Goal: Transaction & Acquisition: Purchase product/service

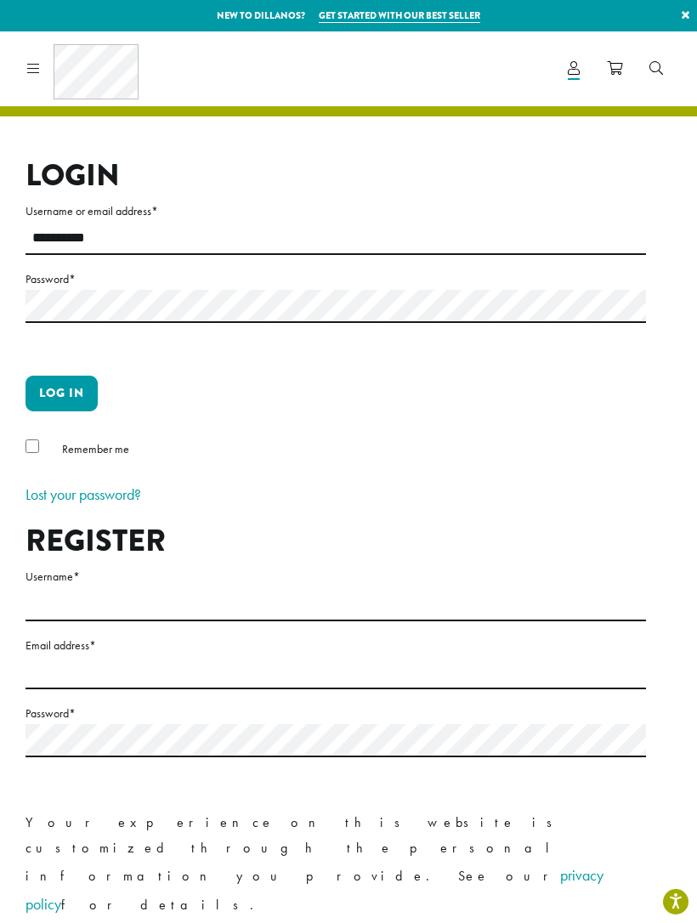
type input "**********"
click at [61, 393] on button "Log in" at bounding box center [61, 394] width 72 height 36
click at [77, 389] on button "Log in" at bounding box center [61, 394] width 72 height 36
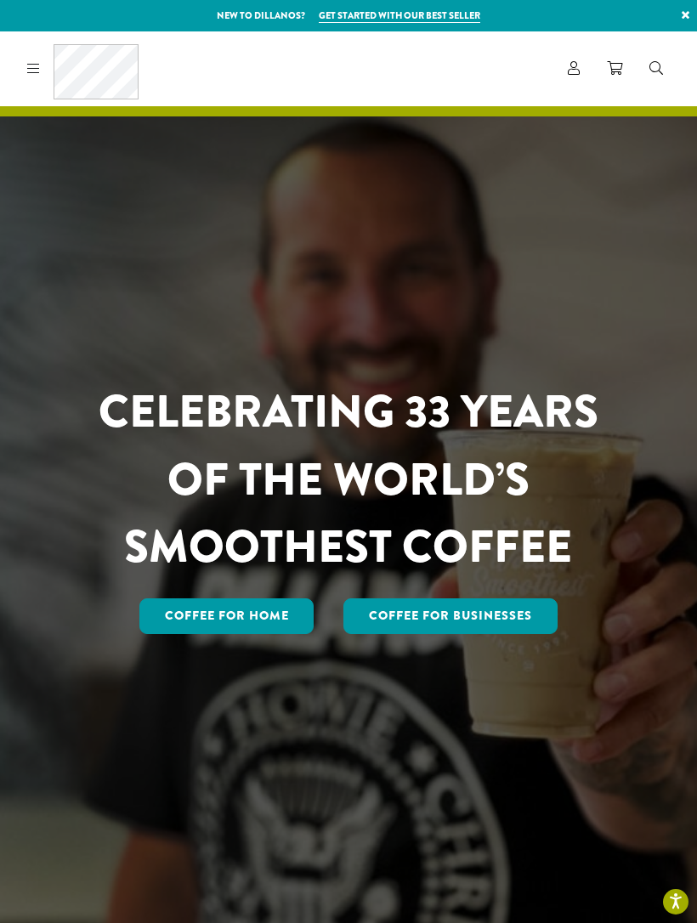
click at [242, 634] on link "Coffee for Home" at bounding box center [226, 616] width 175 height 36
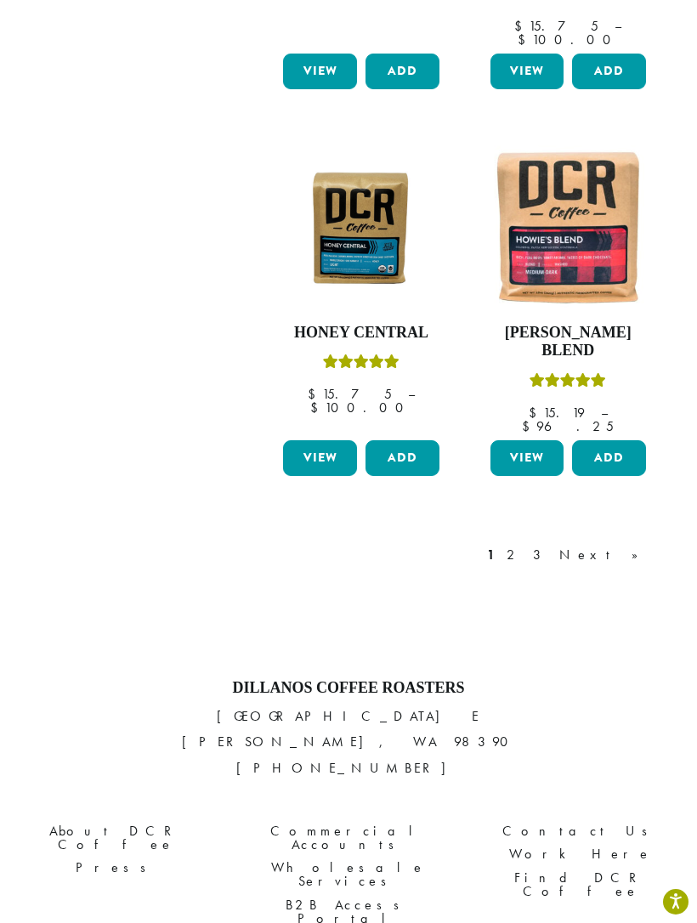
scroll to position [2088, 0]
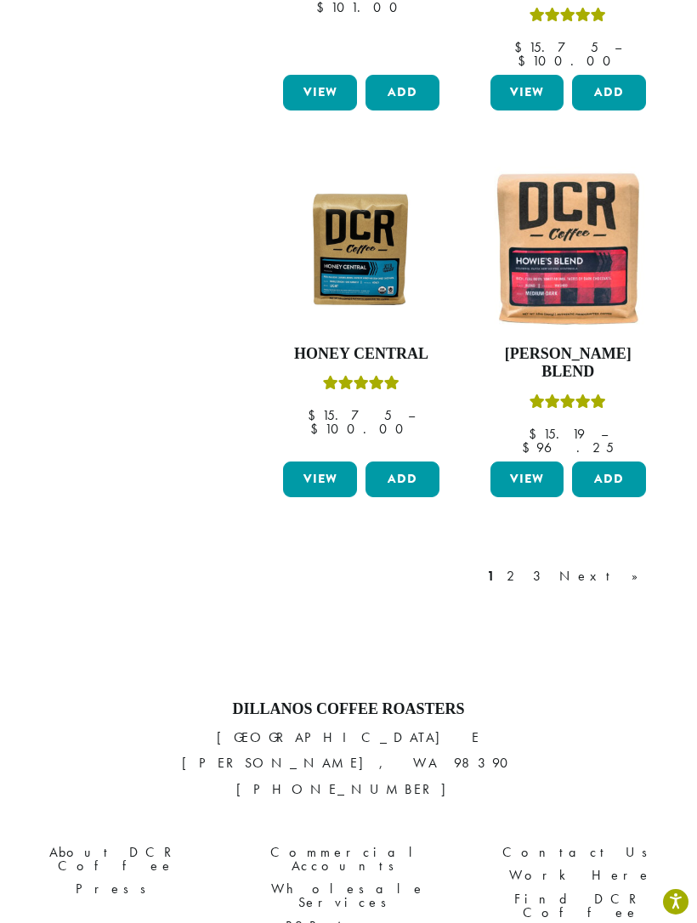
click at [636, 566] on link "Next »" at bounding box center [605, 576] width 98 height 20
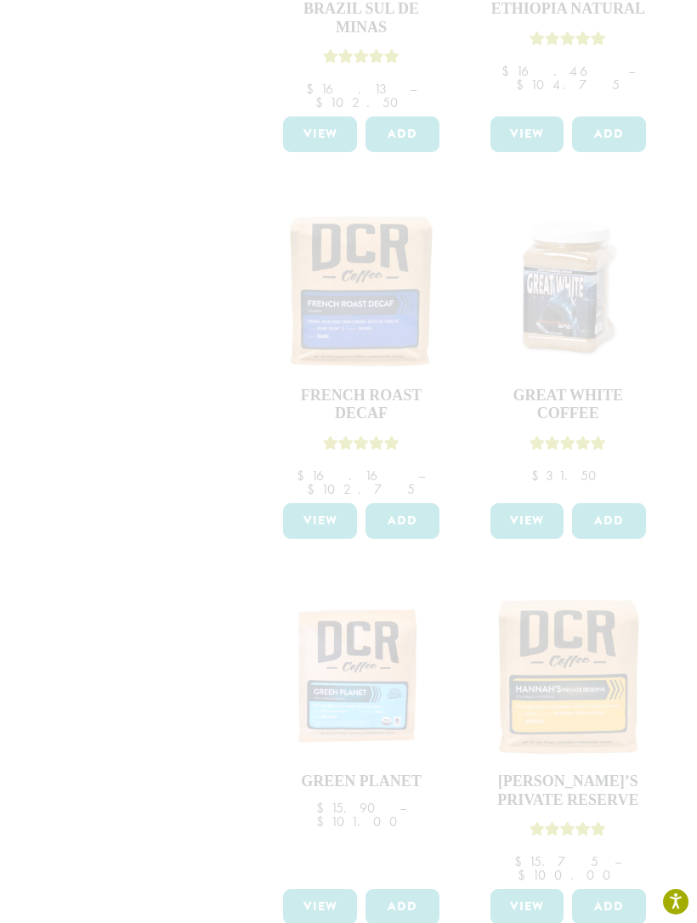
scroll to position [1282, 0]
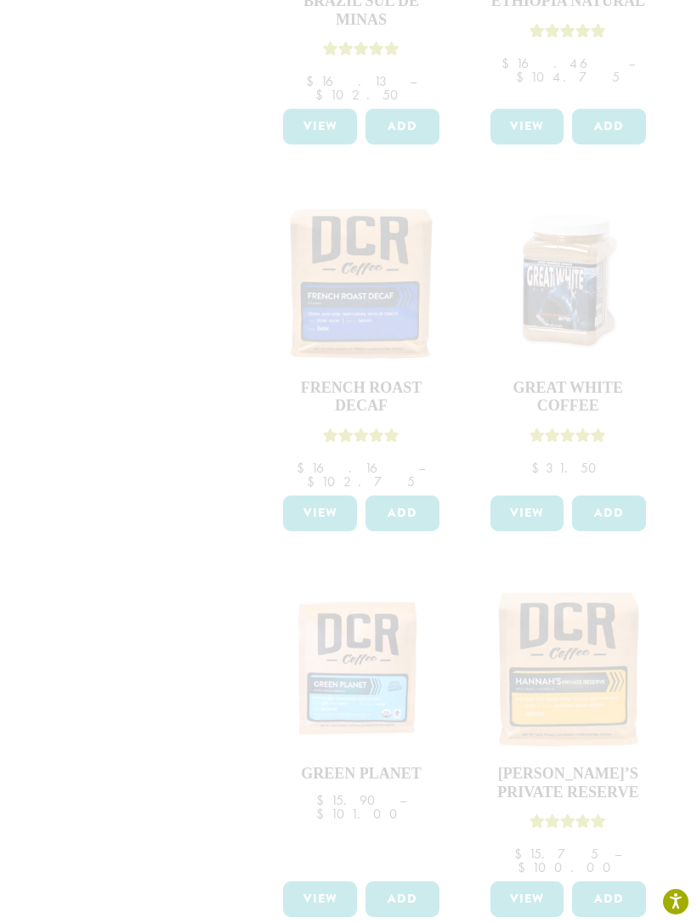
click at [592, 555] on div at bounding box center [465, 189] width 414 height 2300
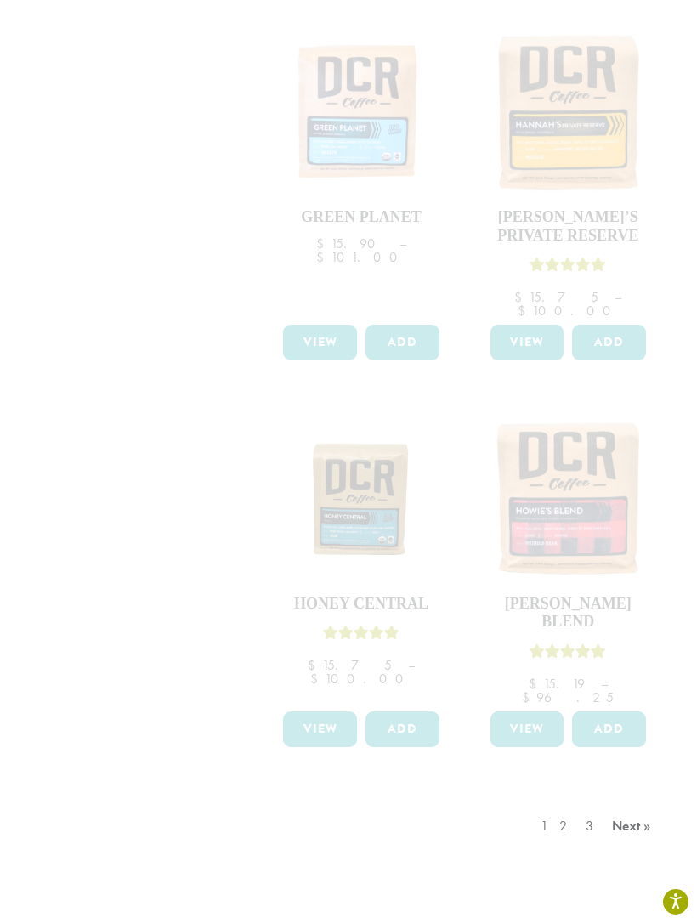
scroll to position [1840, 0]
click at [637, 802] on div "1 2 3 Next »" at bounding box center [598, 842] width 122 height 80
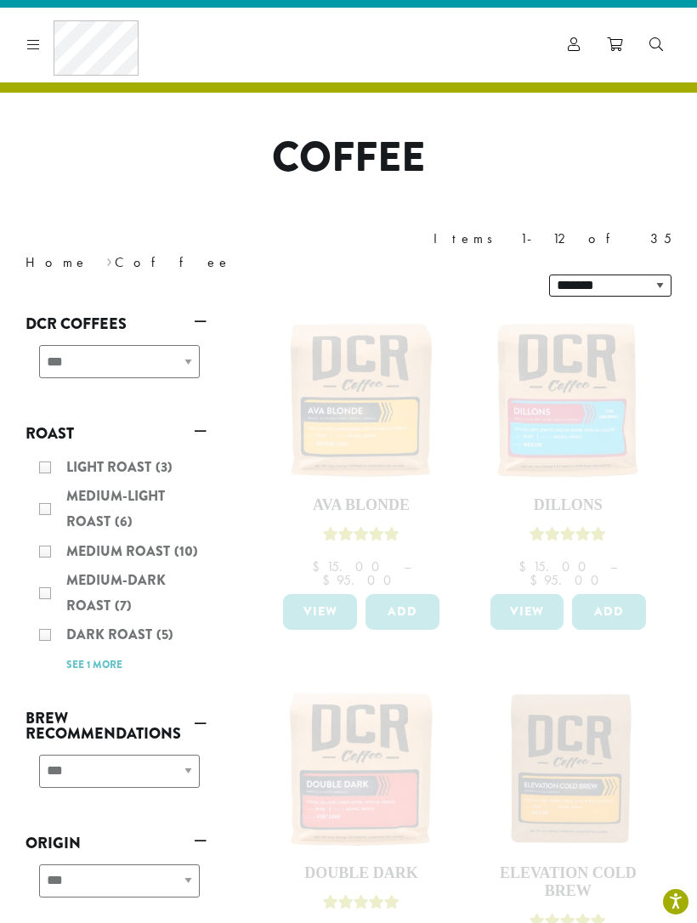
scroll to position [0, 0]
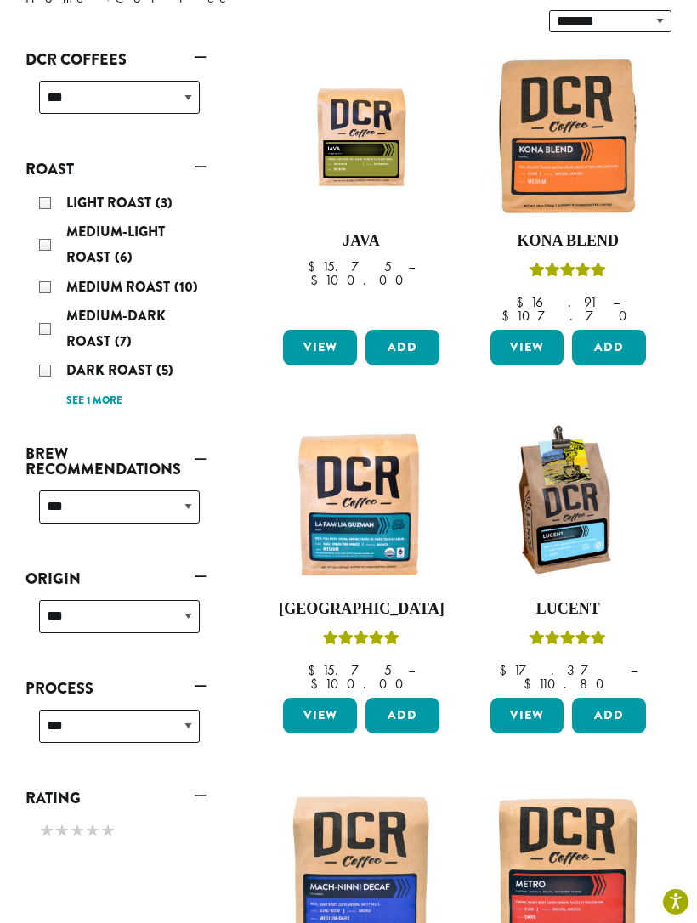
scroll to position [311, 0]
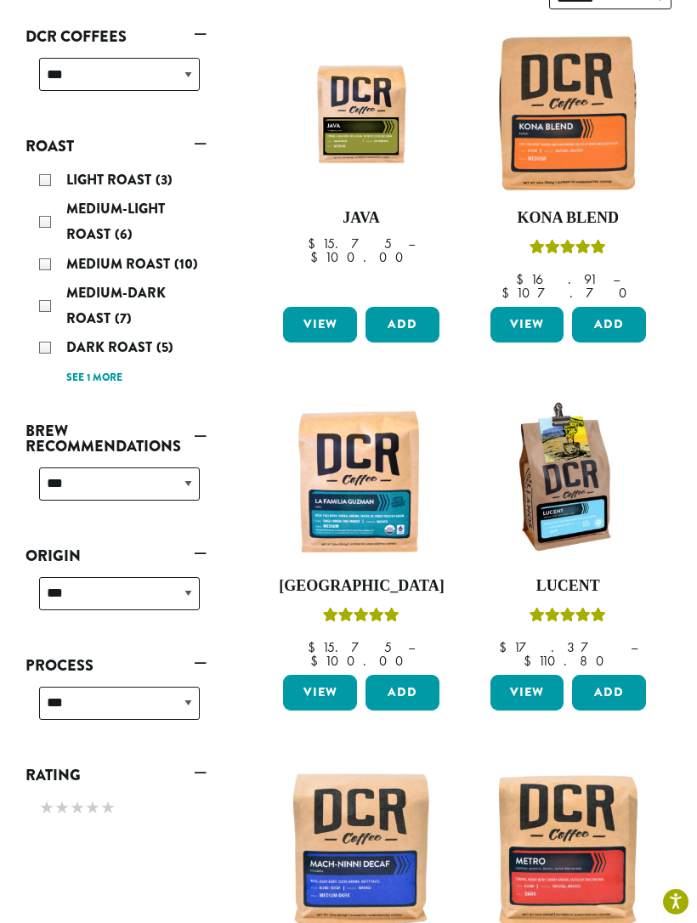
click at [581, 108] on img at bounding box center [568, 113] width 164 height 164
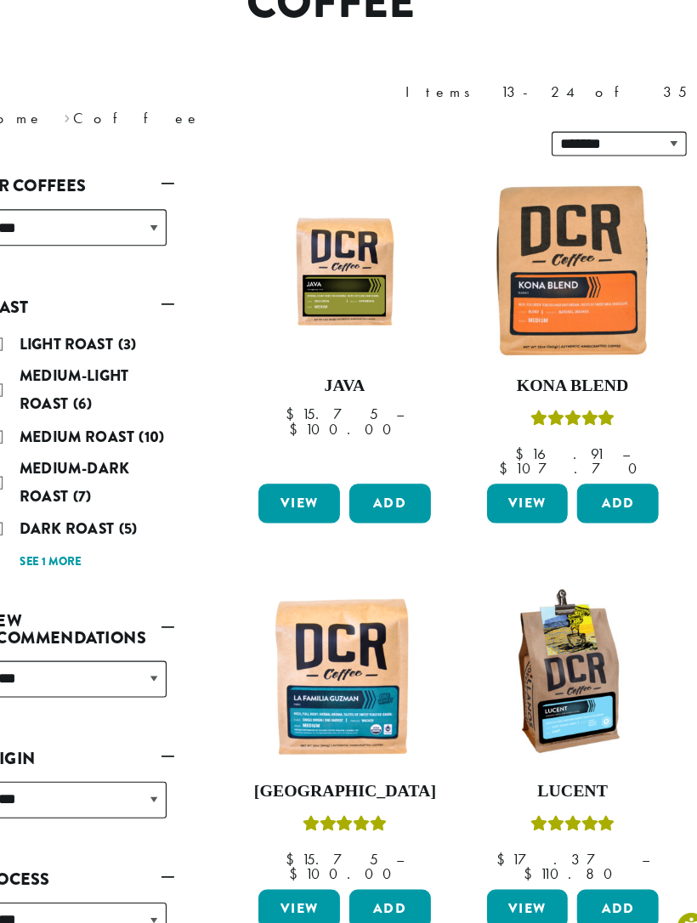
scroll to position [197, 0]
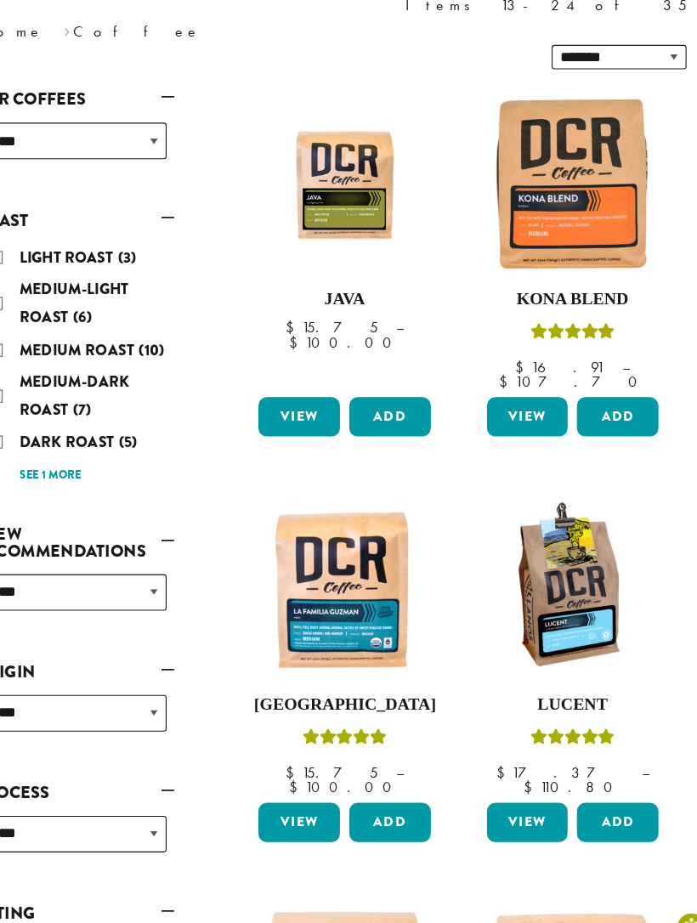
click at [524, 513] on img at bounding box center [568, 595] width 164 height 164
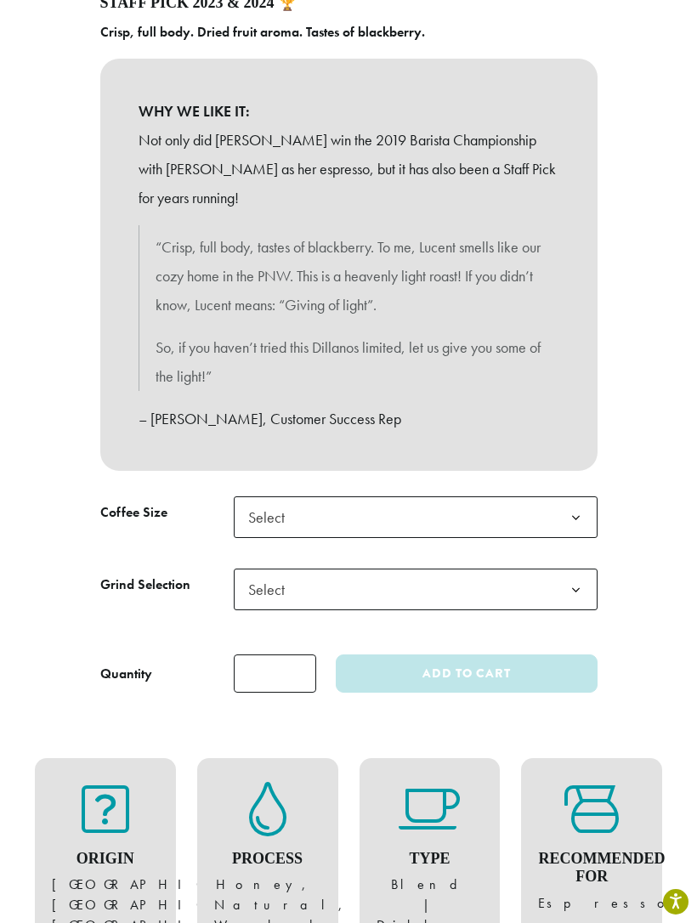
scroll to position [761, 0]
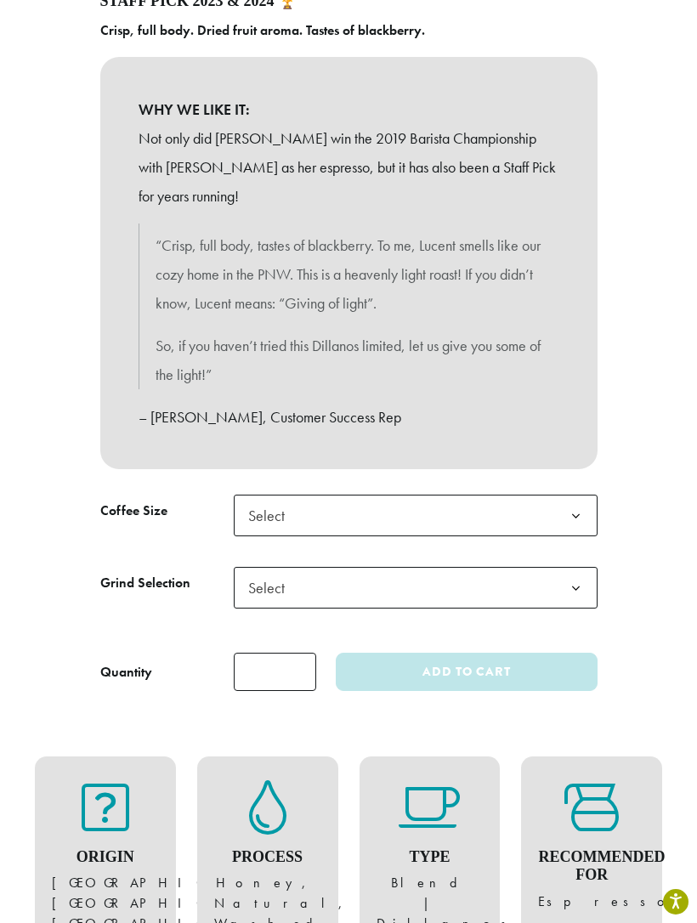
click at [581, 503] on b at bounding box center [576, 517] width 42 height 42
click at [292, 654] on input "*" at bounding box center [275, 672] width 83 height 38
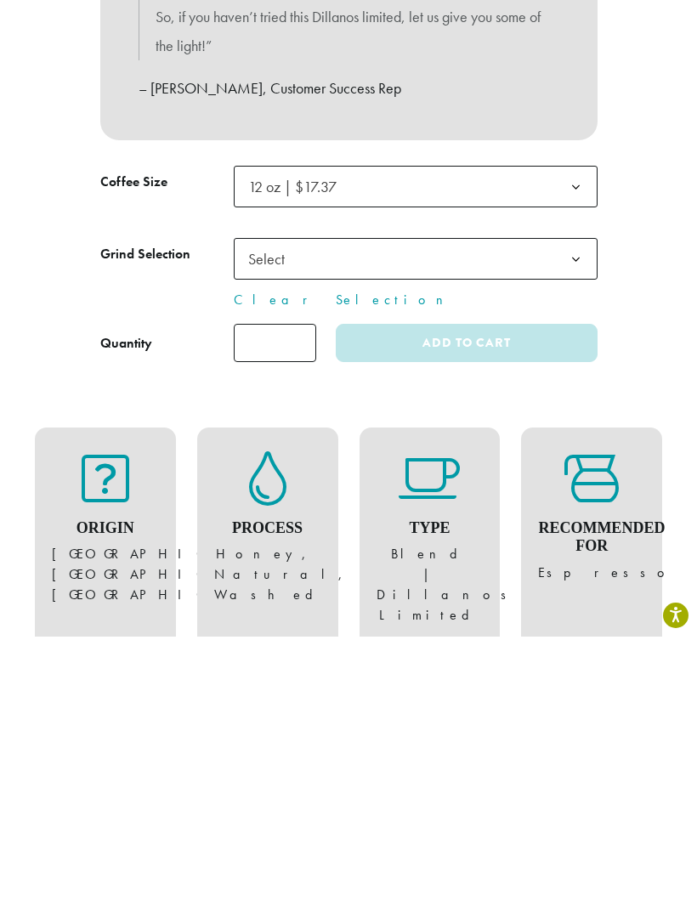
click at [581, 525] on b at bounding box center [576, 546] width 42 height 42
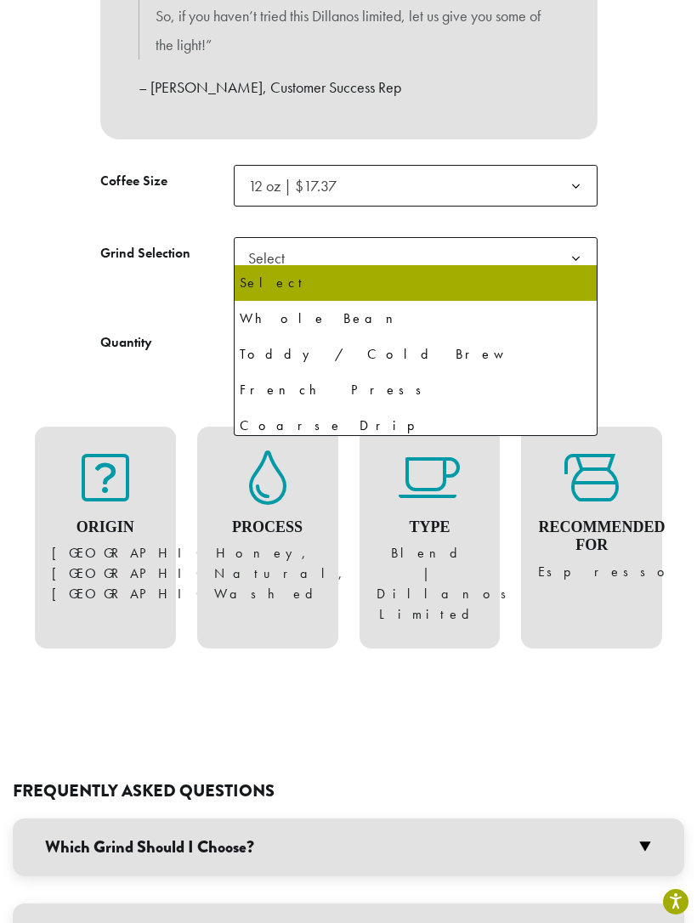
select select "*********"
select select "**********"
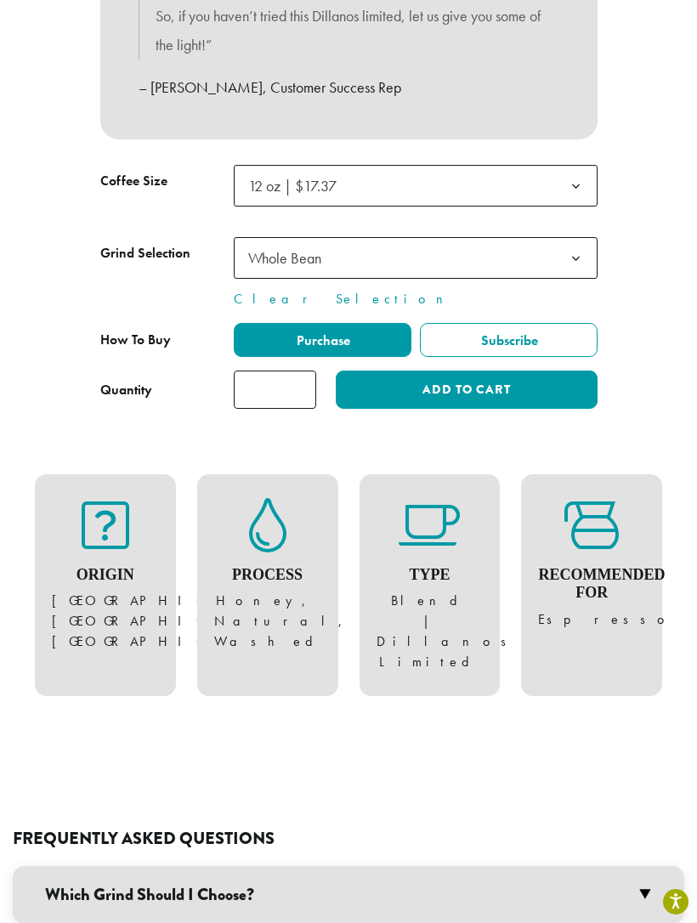
click at [297, 371] on input "*" at bounding box center [275, 390] width 83 height 38
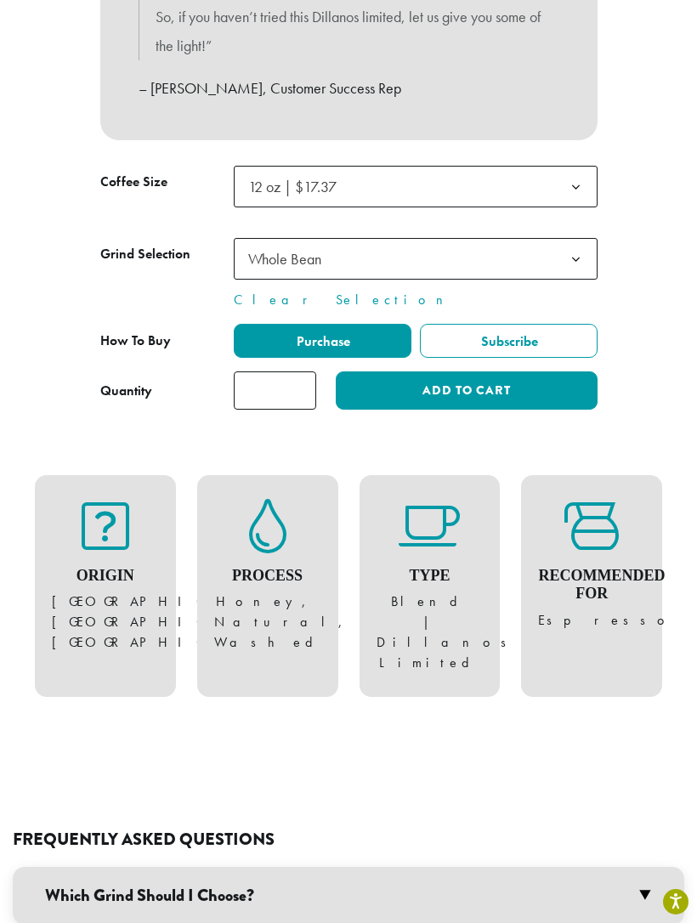
type input "*"
click at [512, 382] on button "Add to cart" at bounding box center [466, 390] width 261 height 38
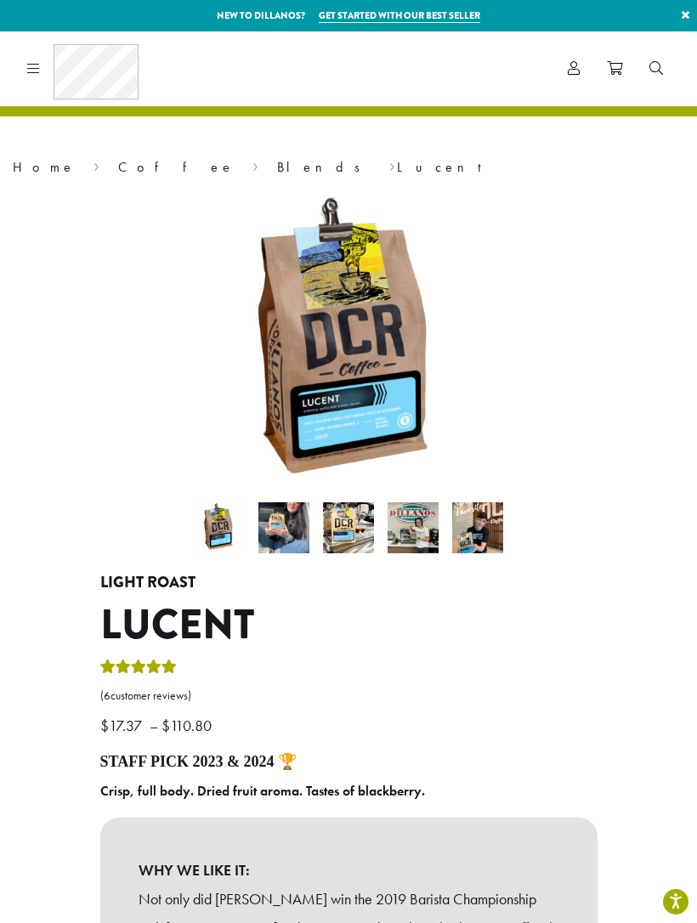
click at [620, 76] on span at bounding box center [614, 69] width 15 height 21
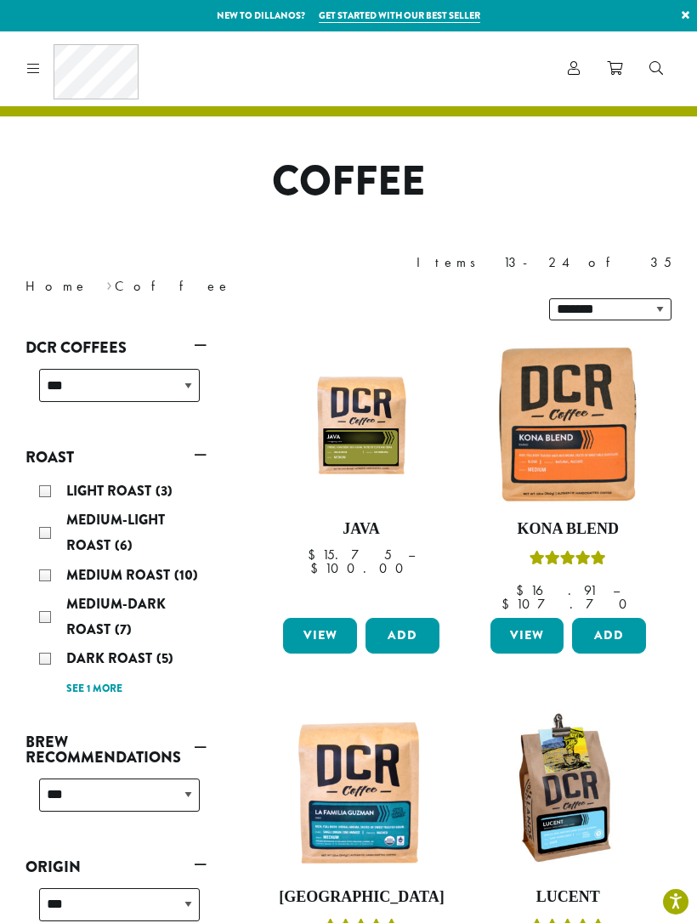
click at [30, 59] on div at bounding box center [30, 69] width 20 height 20
click at [38, 66] on icon at bounding box center [33, 68] width 13 height 14
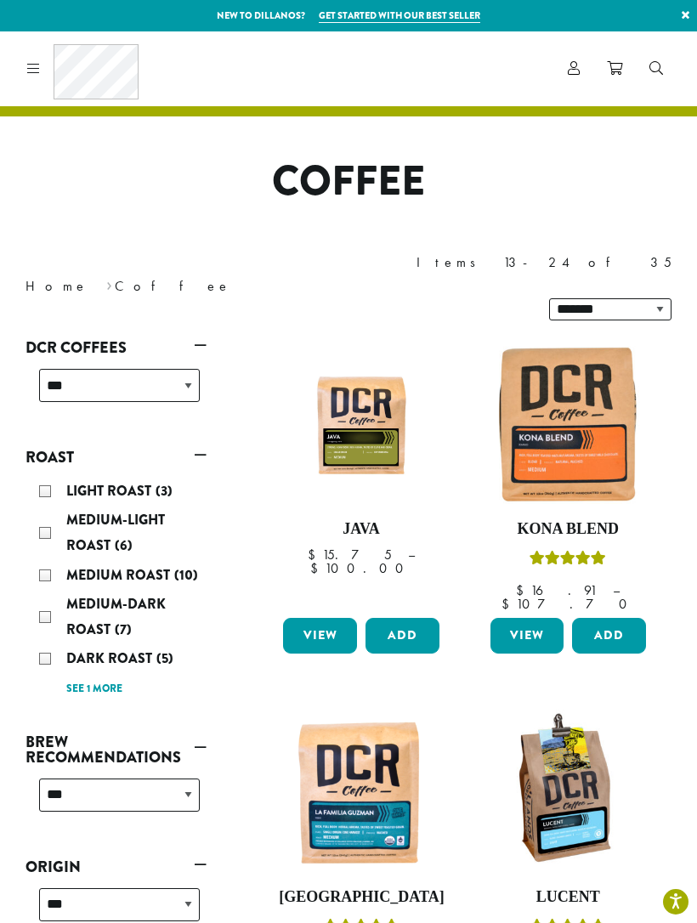
click at [579, 71] on icon at bounding box center [574, 68] width 12 height 14
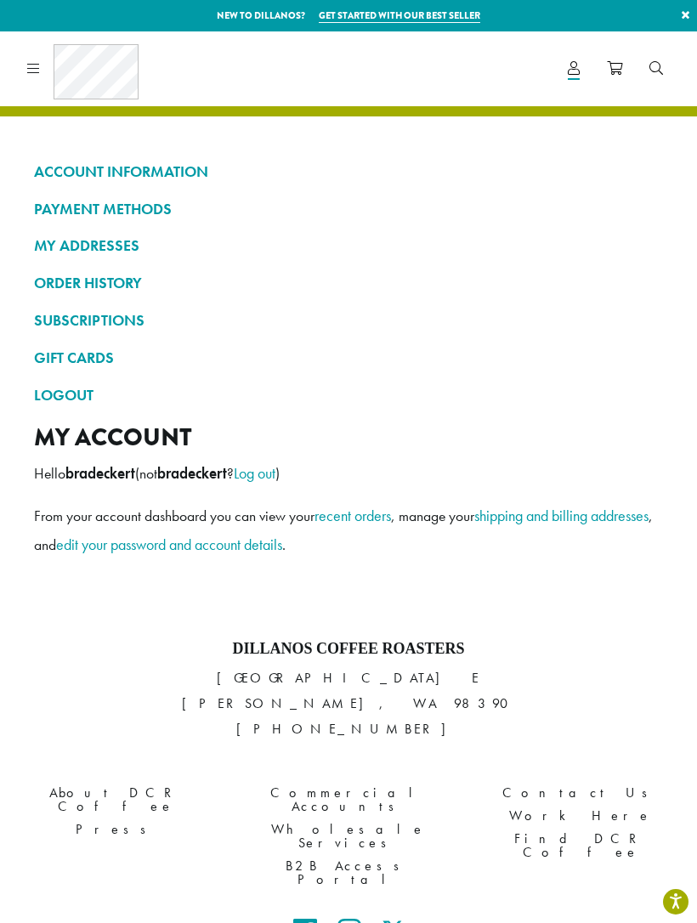
click at [96, 278] on link "ORDER HISTORY" at bounding box center [348, 283] width 629 height 29
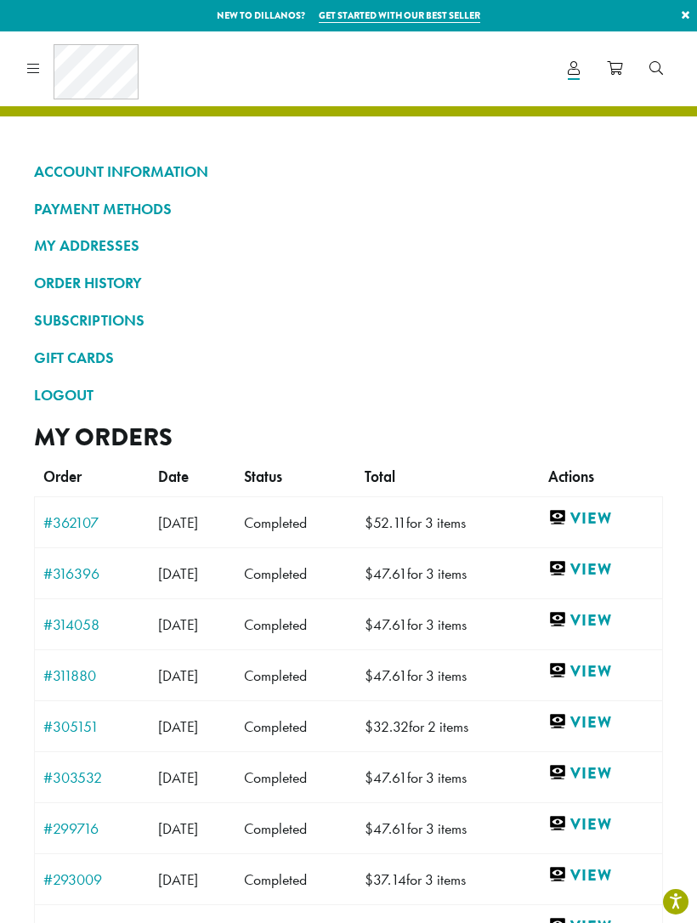
click at [616, 513] on link "View" at bounding box center [600, 517] width 105 height 21
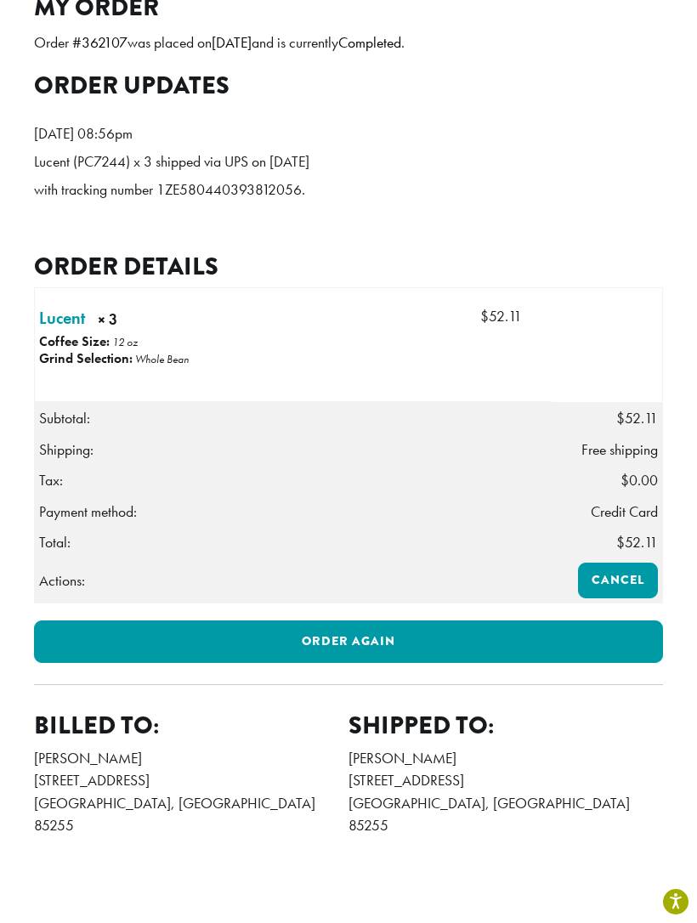
scroll to position [432, 0]
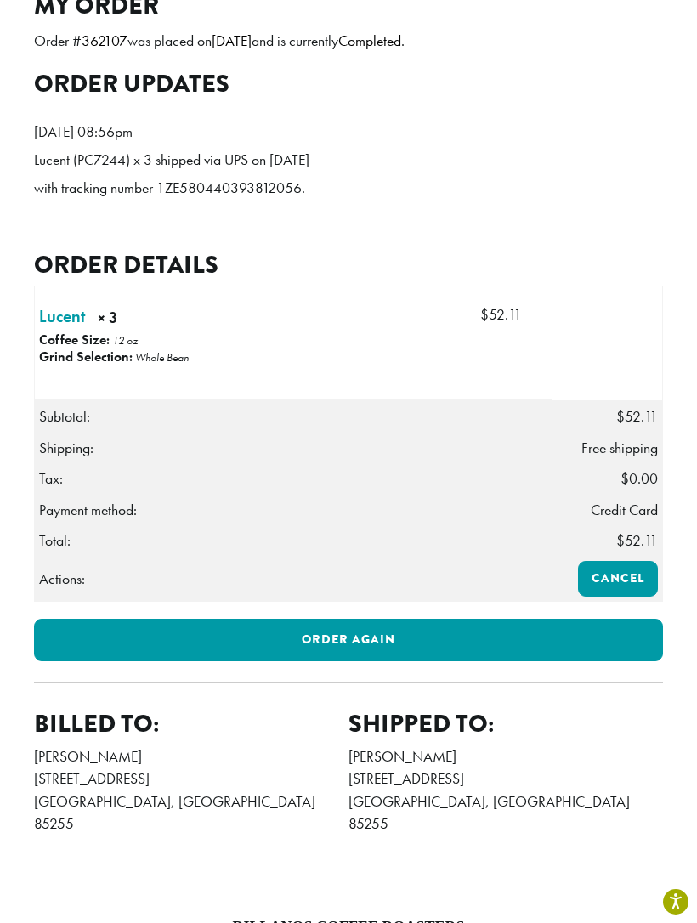
click at [393, 655] on link "Order again" at bounding box center [348, 640] width 629 height 42
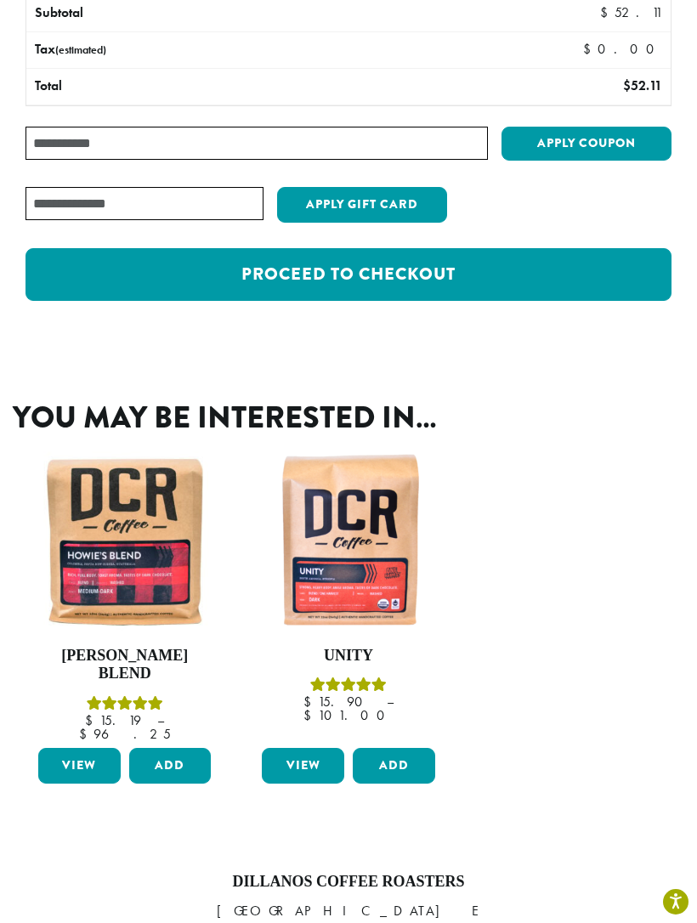
scroll to position [333, 0]
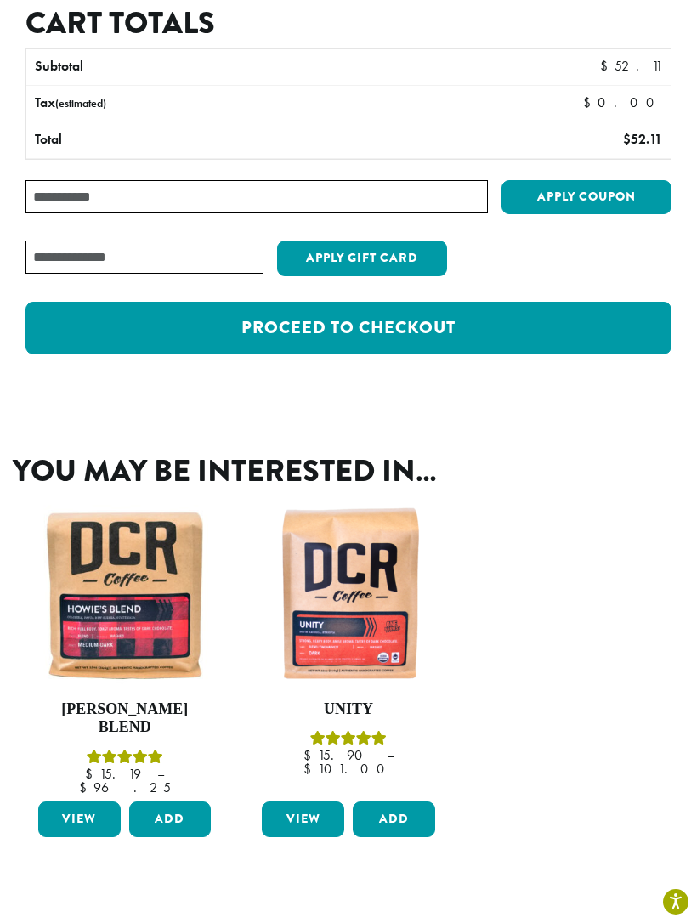
click at [411, 327] on link "Proceed to checkout" at bounding box center [348, 328] width 646 height 53
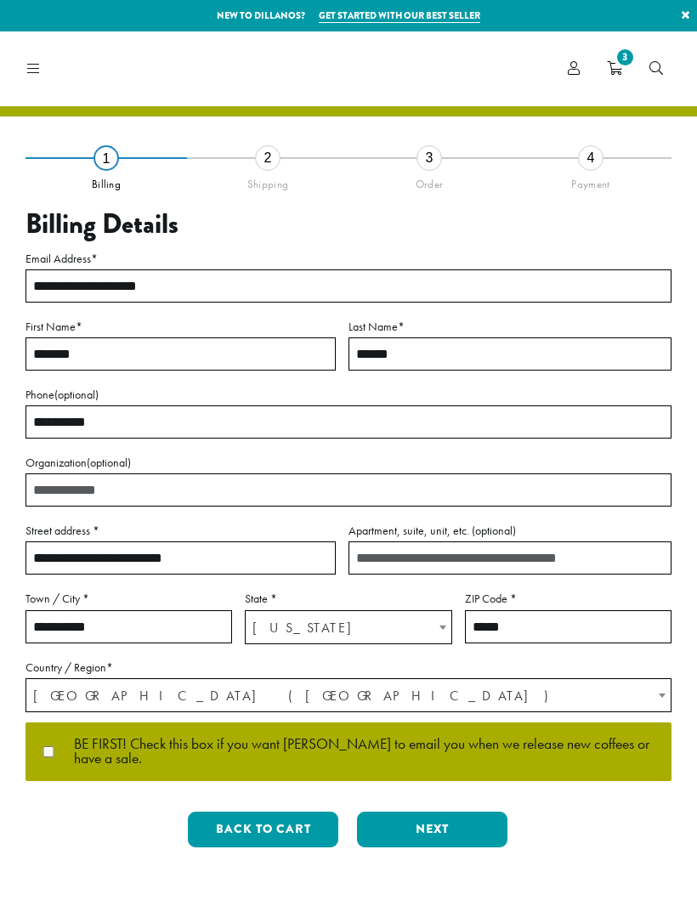
select select "**"
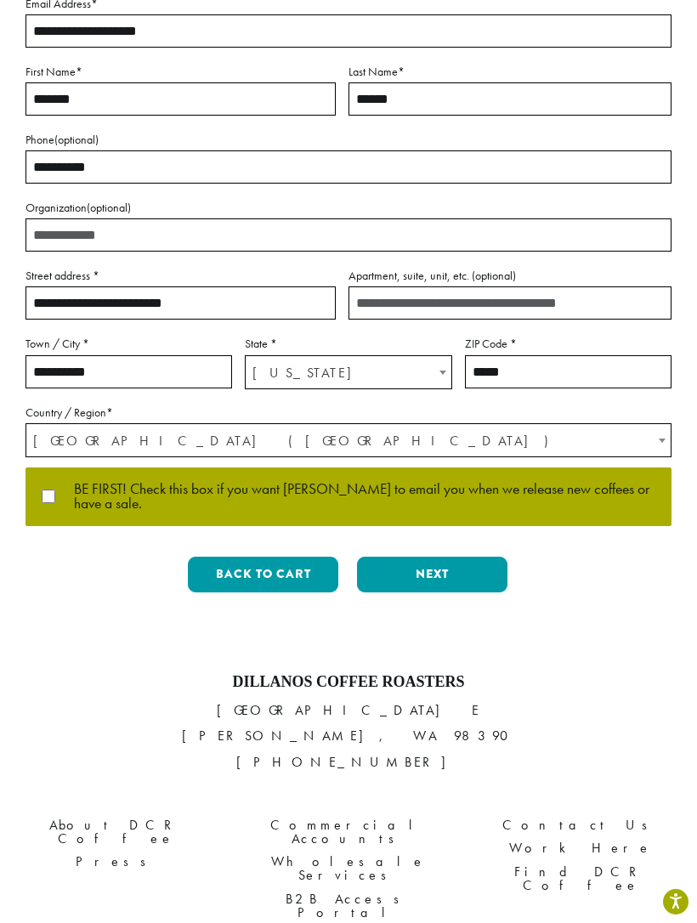
scroll to position [223, 0]
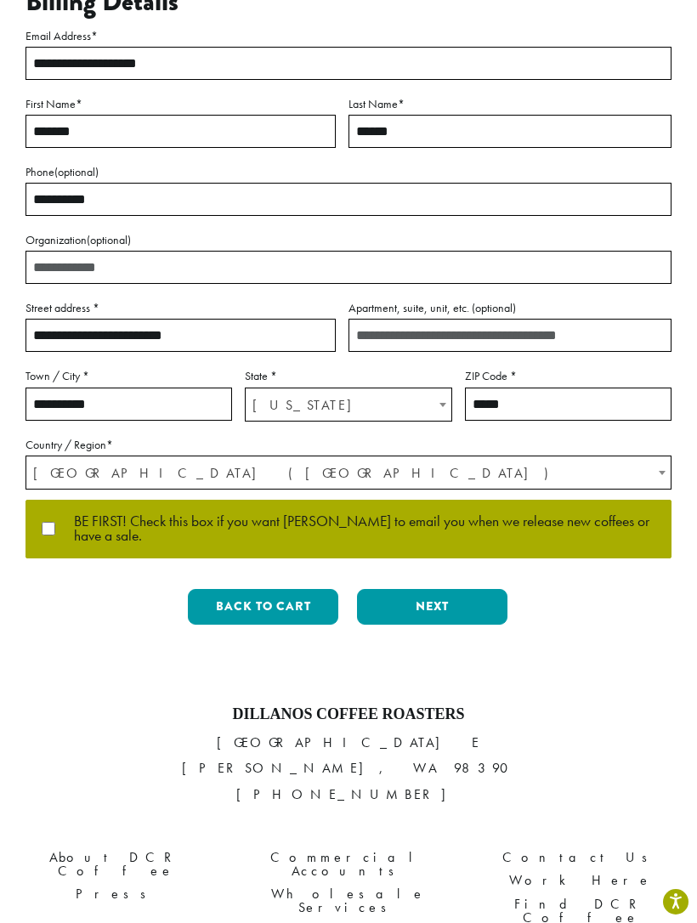
click at [441, 603] on button "Next" at bounding box center [432, 607] width 150 height 36
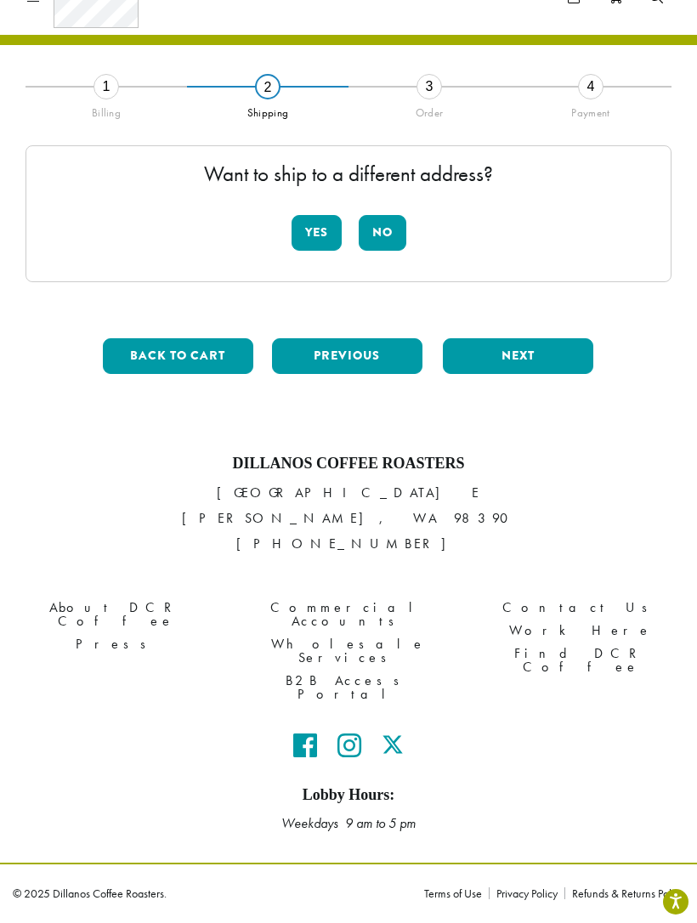
scroll to position [0, 0]
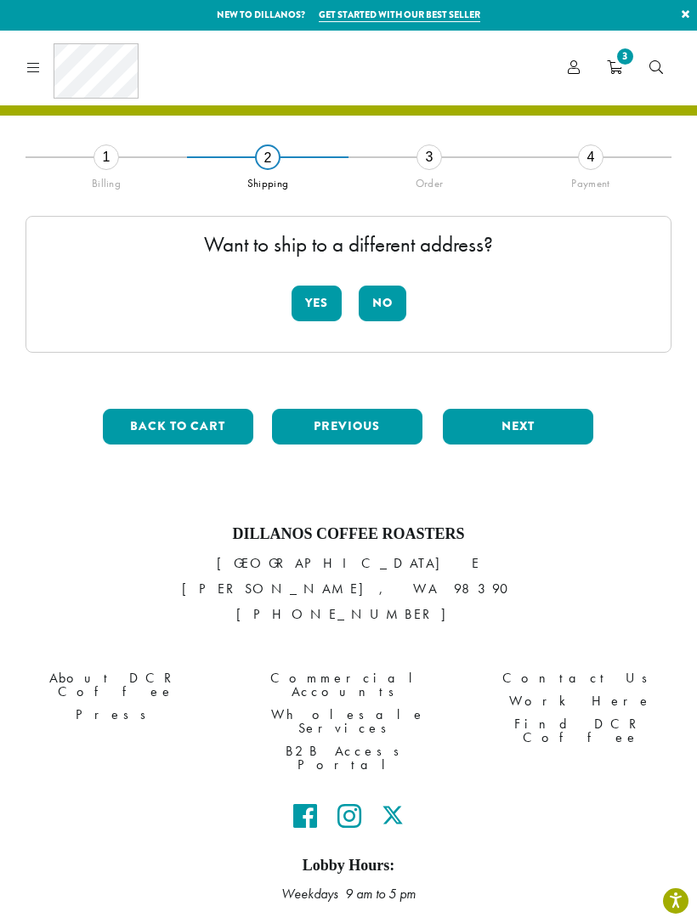
click at [384, 300] on button "No" at bounding box center [383, 304] width 48 height 36
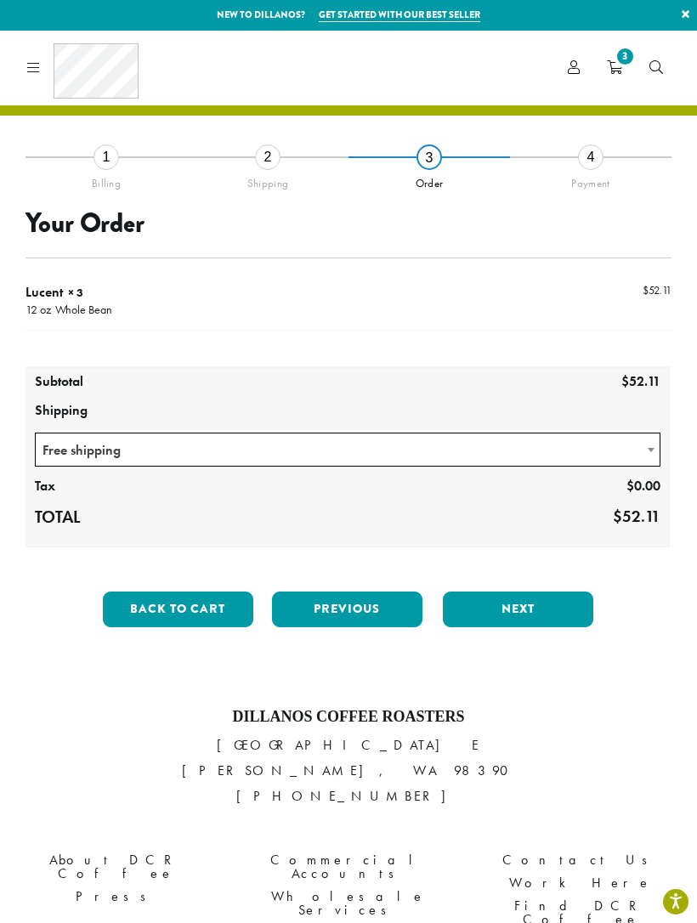
click at [526, 592] on button "Next" at bounding box center [518, 610] width 150 height 36
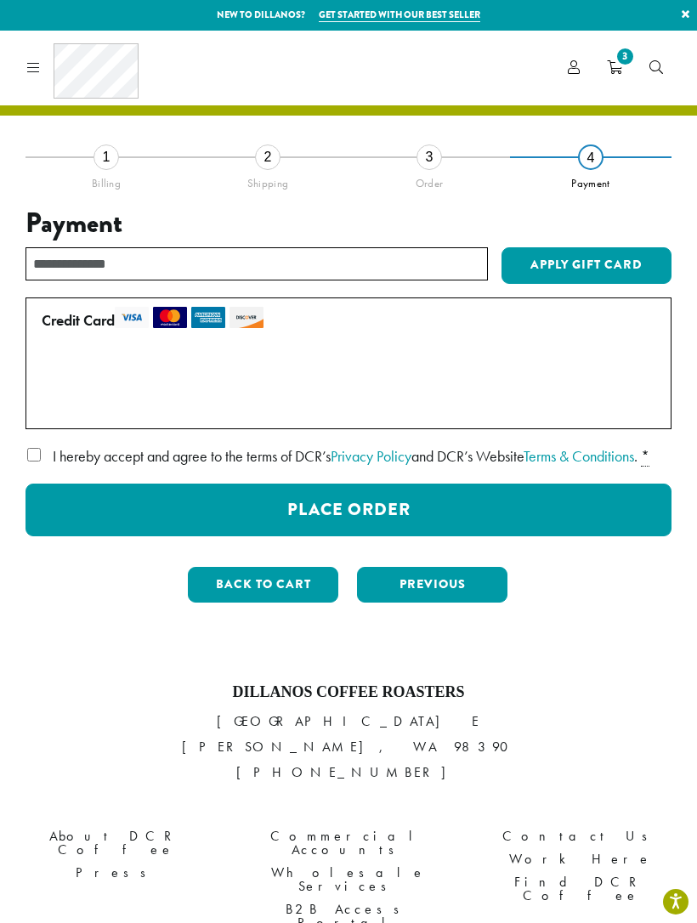
click at [433, 530] on button "Place Order" at bounding box center [348, 510] width 646 height 53
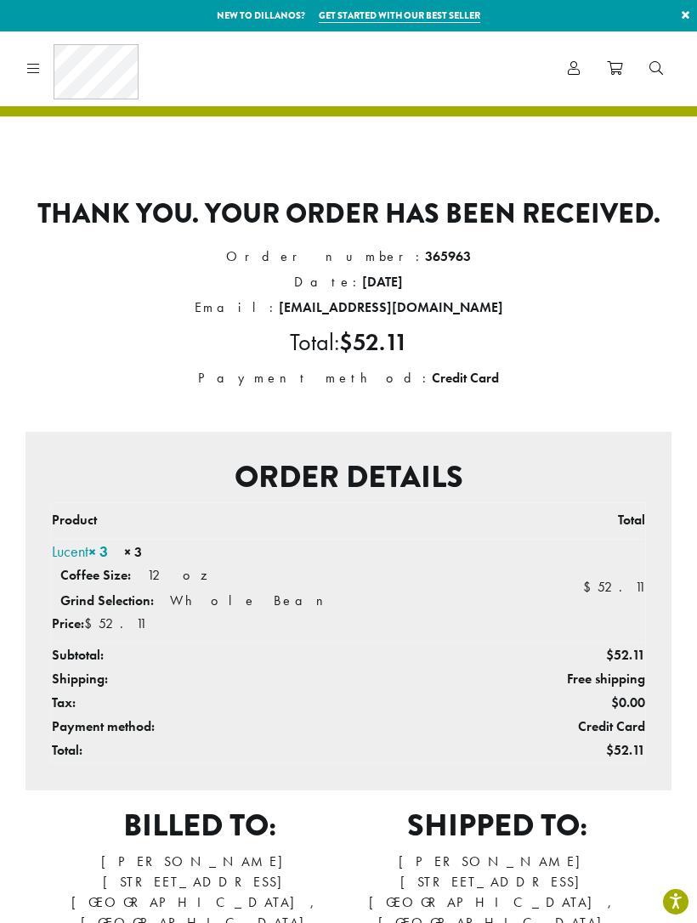
click at [570, 66] on icon at bounding box center [574, 68] width 12 height 14
